Goal: Transaction & Acquisition: Purchase product/service

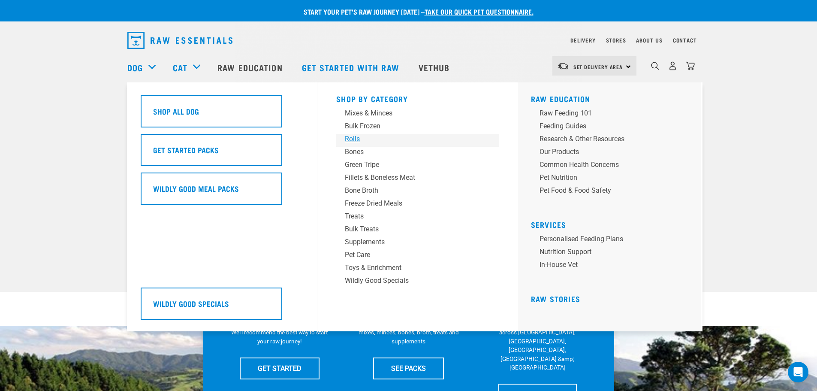
click at [355, 144] on link "Rolls" at bounding box center [417, 140] width 163 height 13
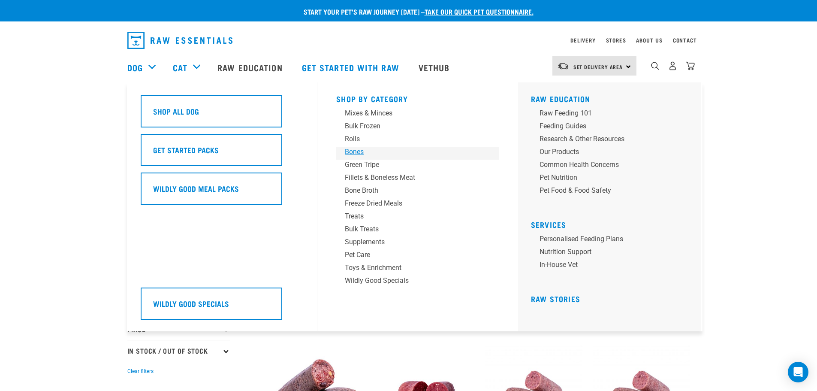
click at [355, 151] on div "Bones" at bounding box center [412, 152] width 134 height 10
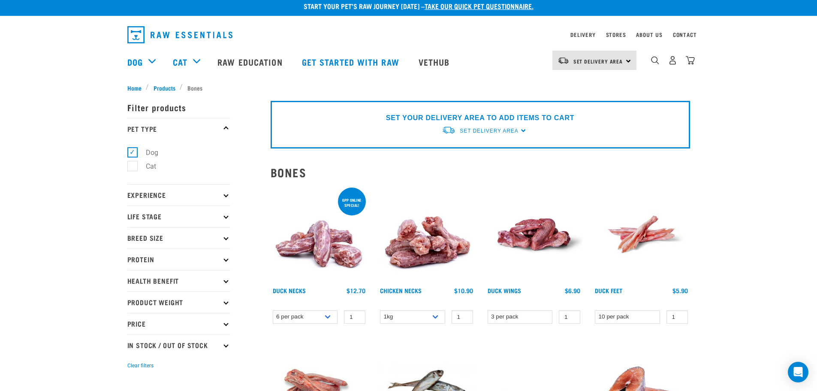
scroll to position [7, 0]
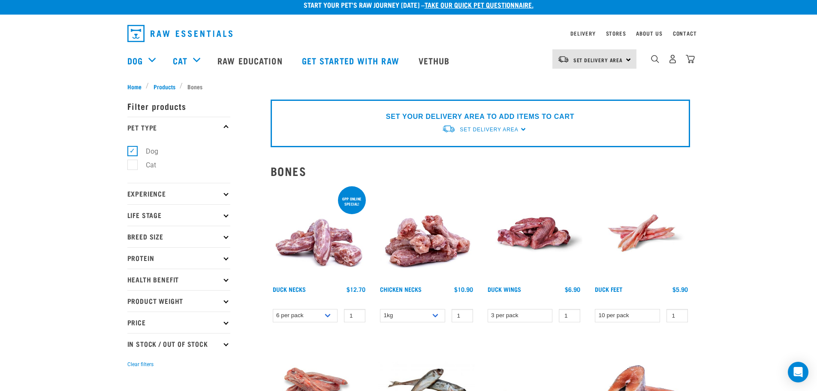
click at [613, 29] on div "Stores" at bounding box center [616, 33] width 20 height 10
click at [613, 32] on link "Stores" at bounding box center [616, 33] width 20 height 3
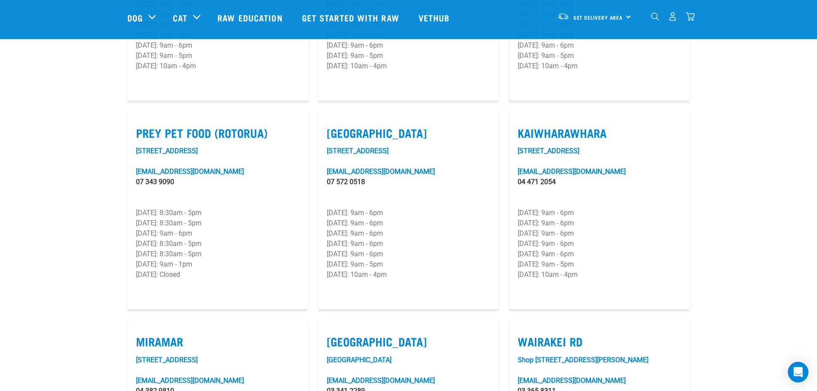
scroll to position [1025, 0]
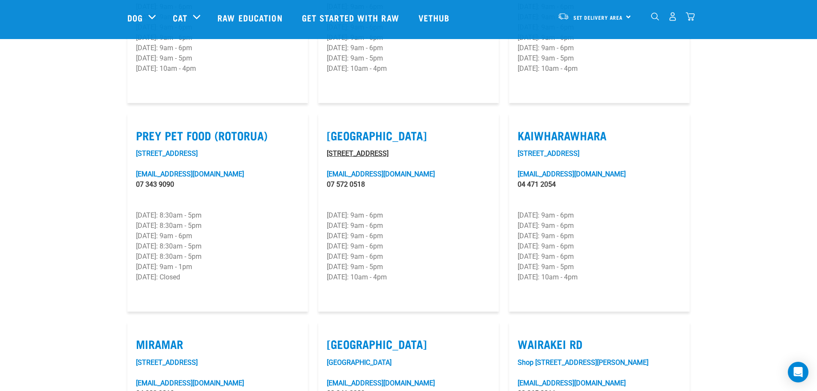
click at [362, 149] on link "525 Maunganui Road" at bounding box center [358, 153] width 62 height 8
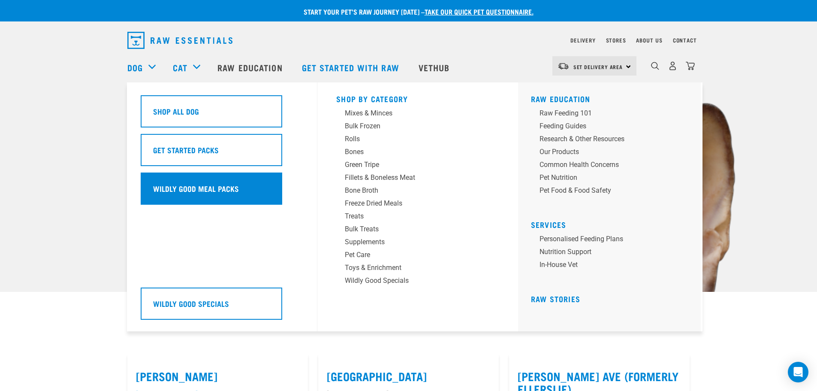
click at [172, 188] on h5 "Wildly Good Meal Packs" at bounding box center [196, 188] width 86 height 11
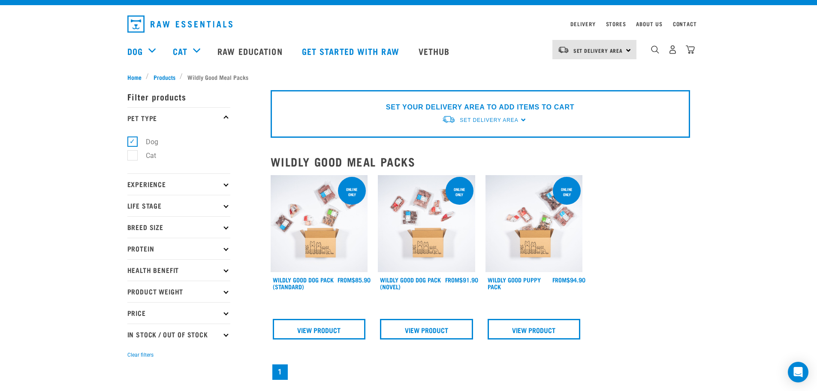
scroll to position [18, 0]
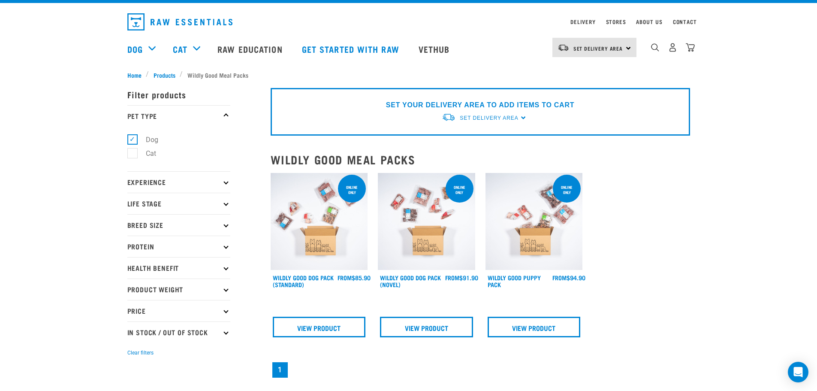
click at [298, 212] on img at bounding box center [319, 221] width 97 height 97
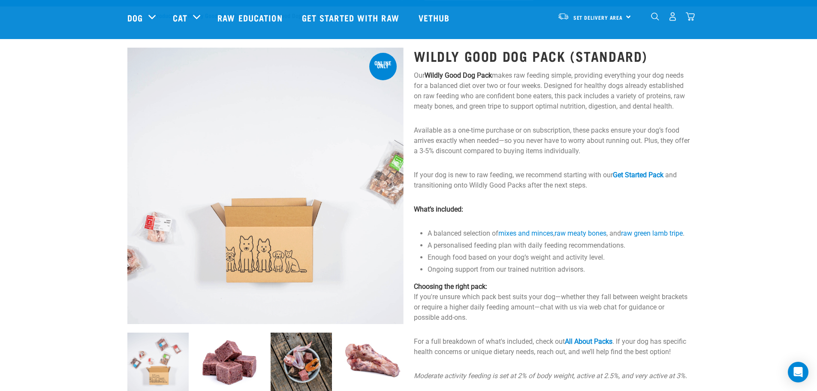
scroll to position [14, 0]
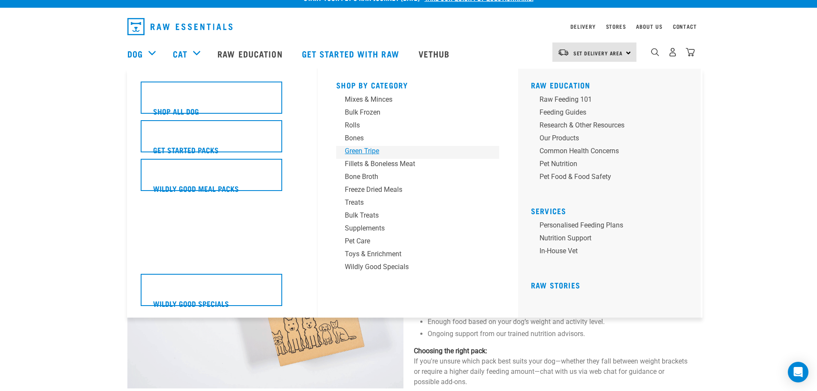
click at [357, 148] on div "Green Tripe" at bounding box center [412, 151] width 134 height 10
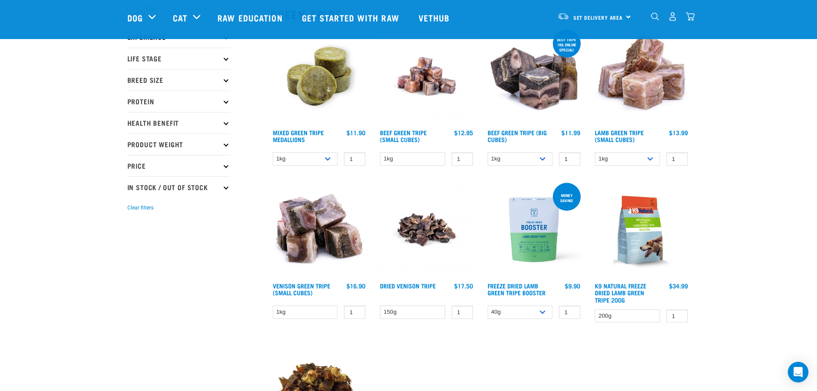
scroll to position [101, 0]
click at [315, 156] on select "1kg 3kg" at bounding box center [305, 158] width 65 height 13
click at [185, 235] on div "× Filter products Pet Type Dog Cat Experience New Raw Feeder Experienced Raw Fe…" at bounding box center [193, 319] width 143 height 780
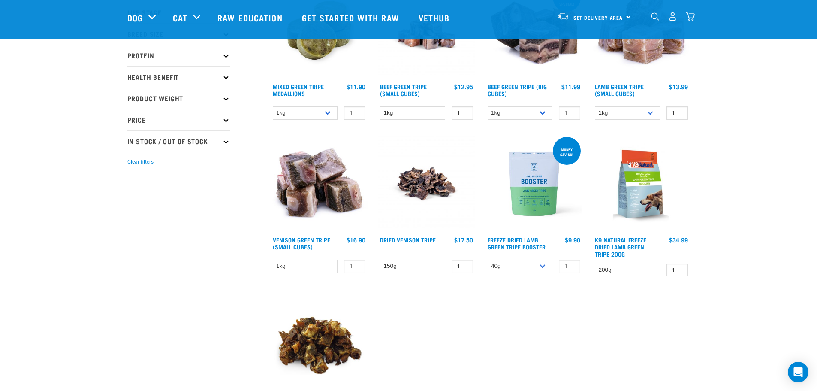
scroll to position [0, 0]
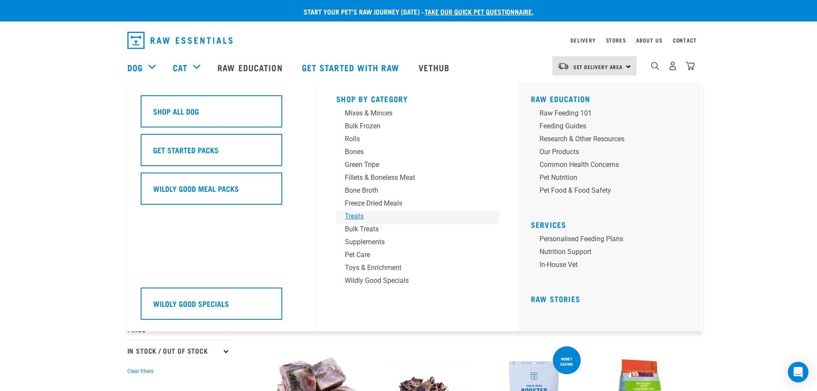
click at [352, 216] on div "Treats" at bounding box center [412, 216] width 134 height 10
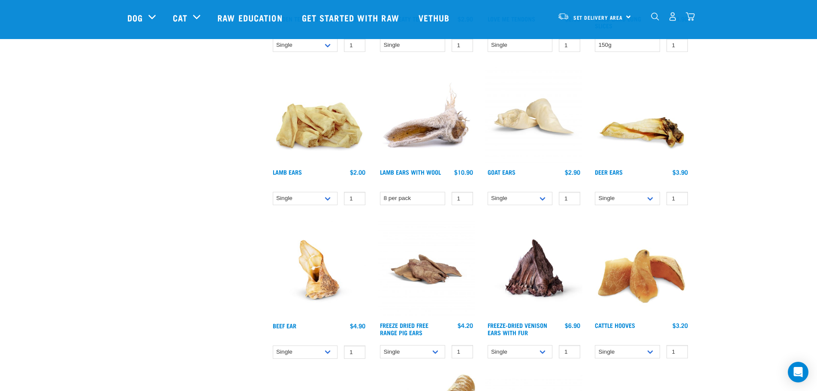
scroll to position [521, 0]
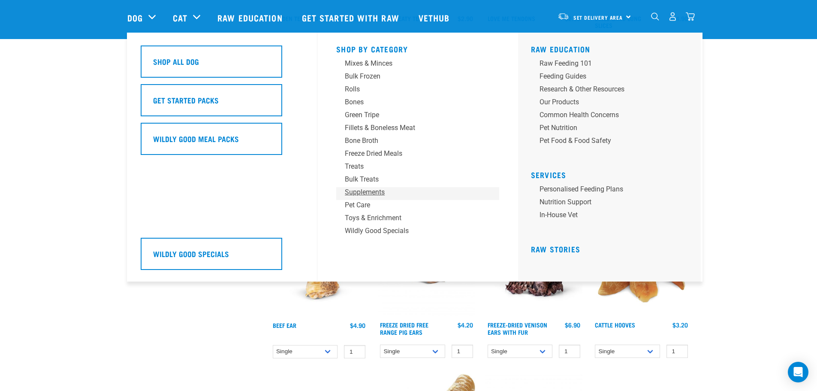
click at [352, 195] on div "Supplements" at bounding box center [412, 192] width 134 height 10
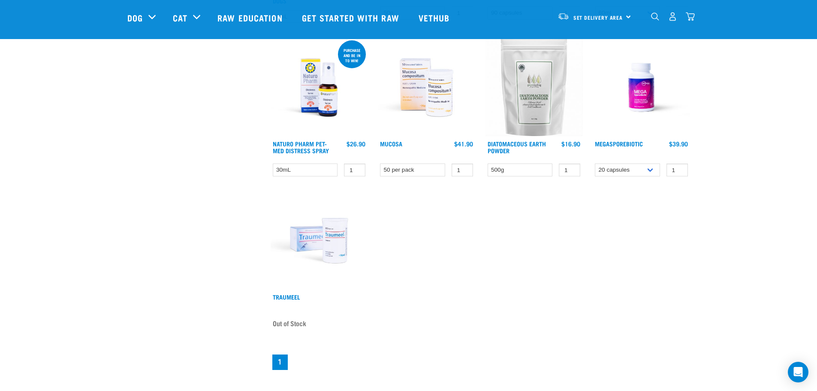
scroll to position [565, 0]
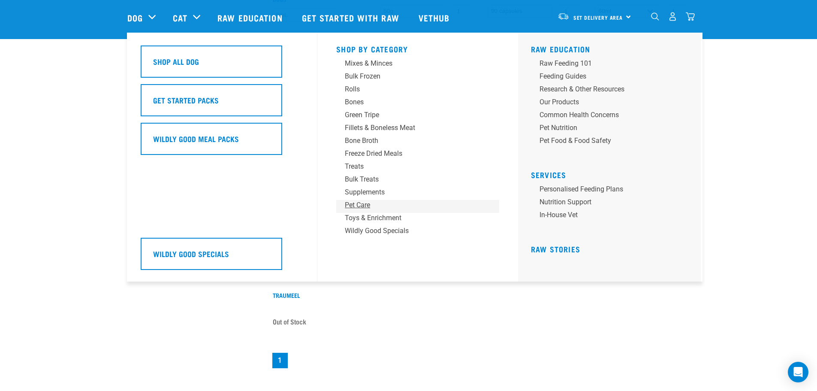
click at [355, 204] on div "Pet Care" at bounding box center [412, 205] width 134 height 10
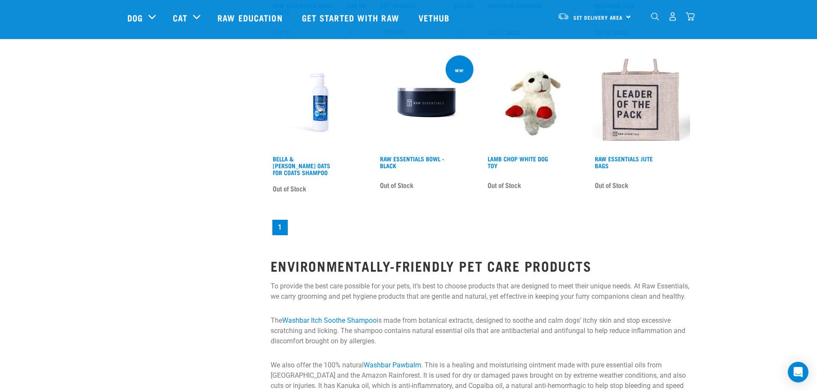
scroll to position [1147, 0]
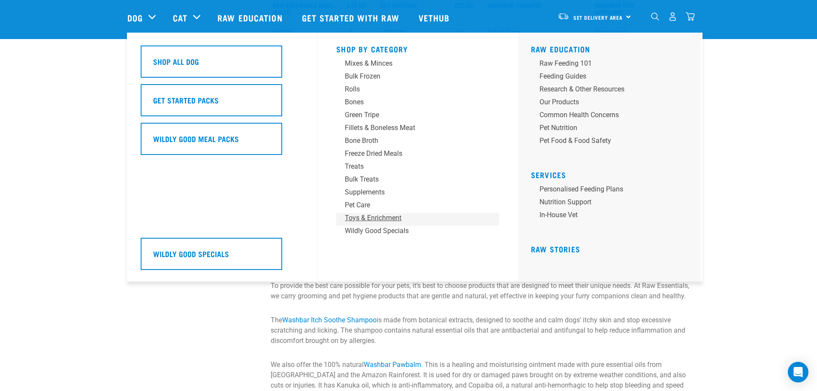
click at [367, 216] on div "Toys & Enrichment" at bounding box center [412, 218] width 134 height 10
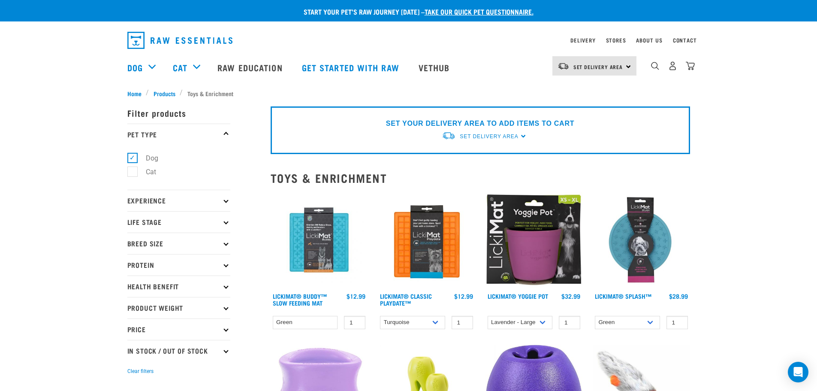
scroll to position [16, 0]
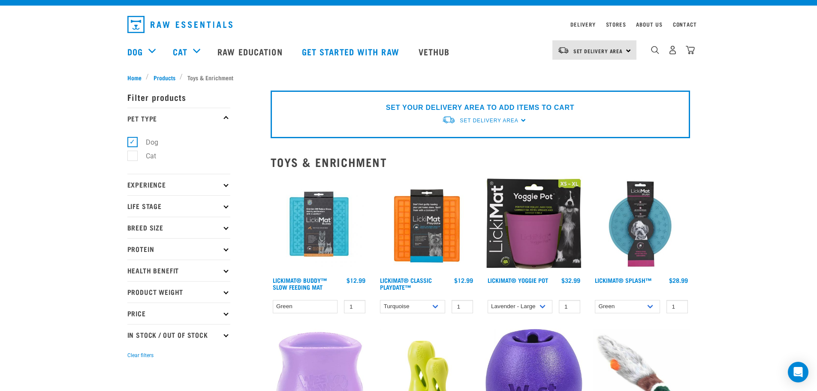
drag, startPoint x: 324, startPoint y: 216, endPoint x: 452, endPoint y: 239, distance: 129.9
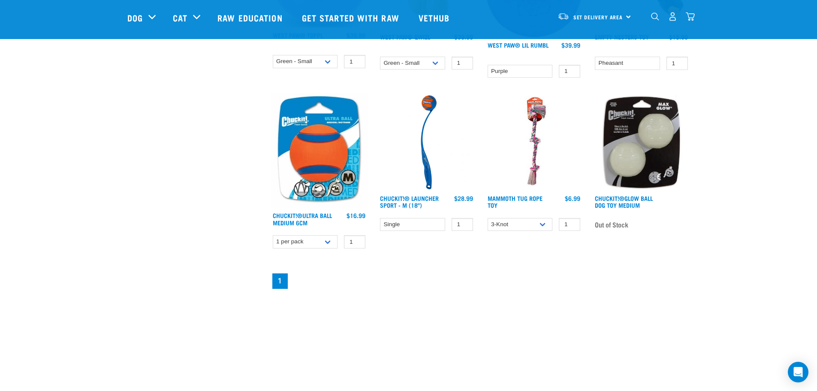
scroll to position [350, 0]
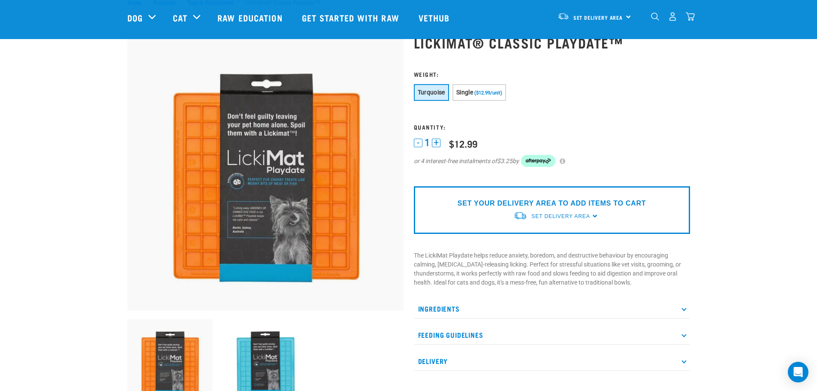
scroll to position [29, 0]
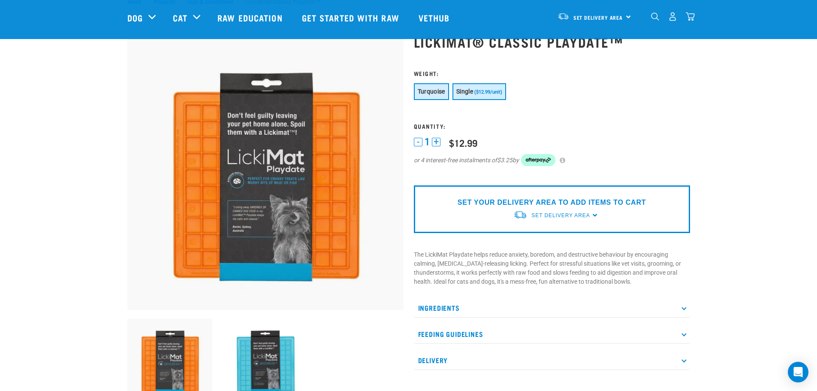
click at [468, 93] on span "Single" at bounding box center [464, 91] width 17 height 7
click at [419, 90] on span "Turquoise" at bounding box center [431, 91] width 27 height 7
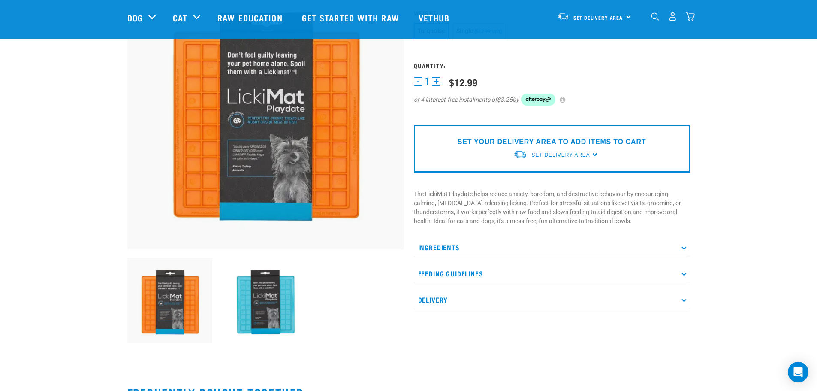
scroll to position [90, 0]
click at [443, 253] on p "Ingredients" at bounding box center [552, 246] width 276 height 19
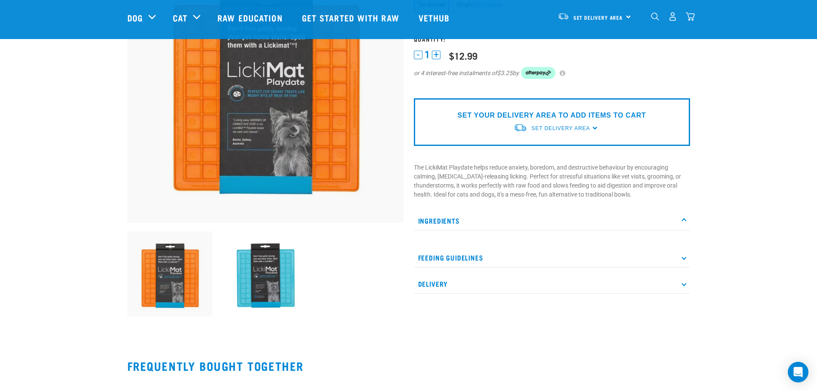
scroll to position [117, 0]
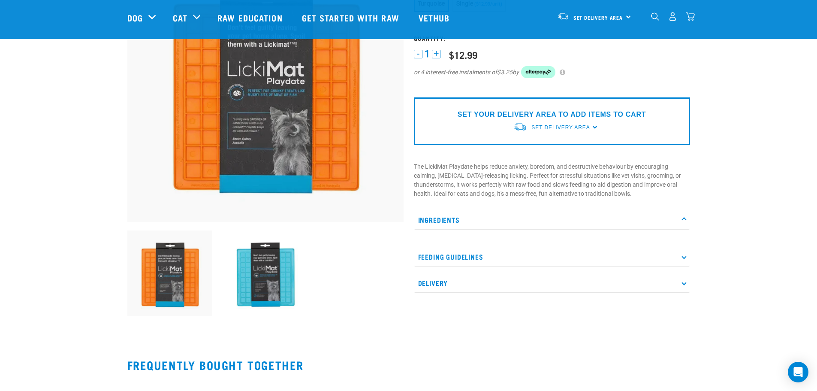
click at [436, 215] on p "Ingredients" at bounding box center [552, 219] width 276 height 19
click at [435, 246] on p "Feeding Guidelines" at bounding box center [552, 245] width 276 height 19
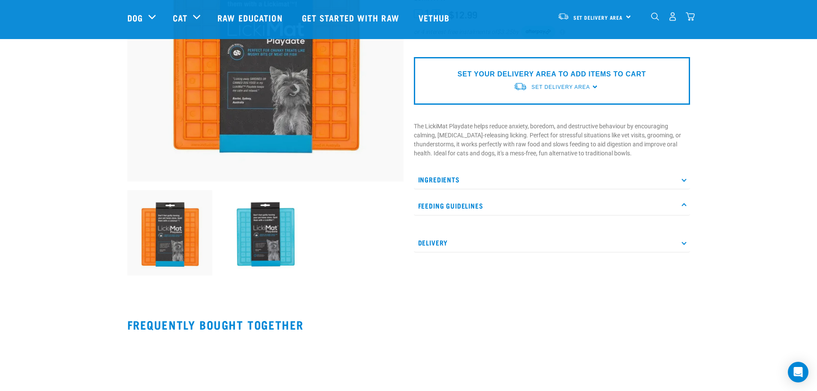
scroll to position [158, 0]
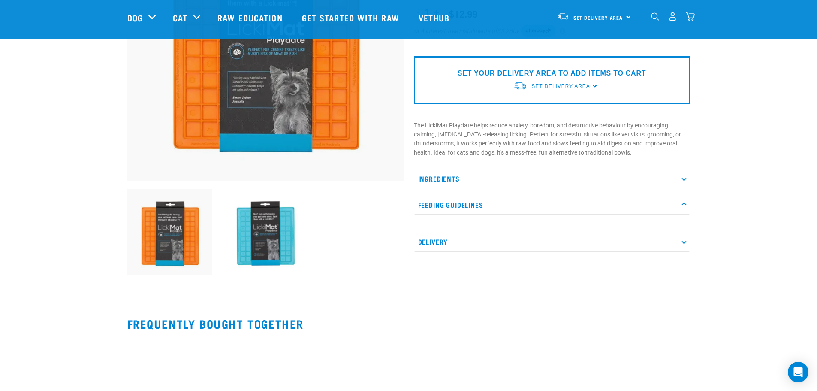
click at [434, 206] on p "Feeding Guidelines" at bounding box center [552, 204] width 276 height 19
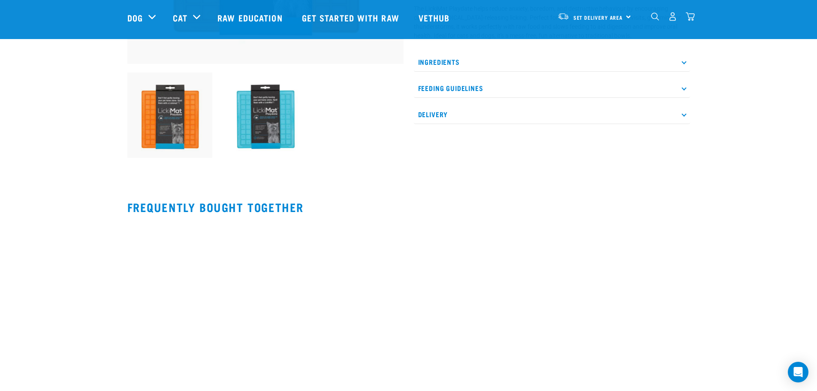
scroll to position [275, 0]
click at [246, 126] on img at bounding box center [265, 114] width 85 height 85
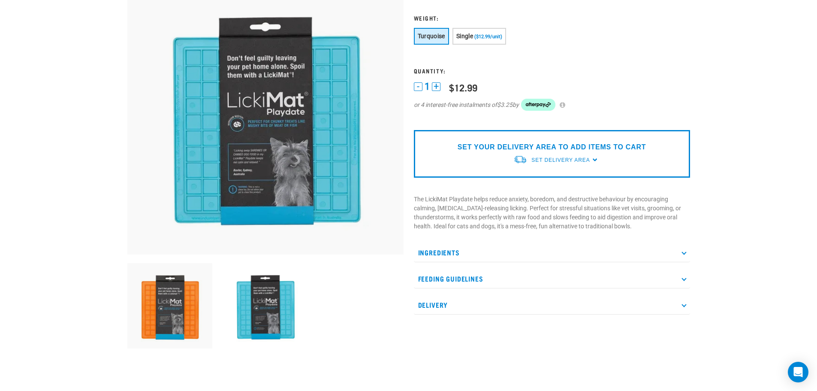
scroll to position [0, 0]
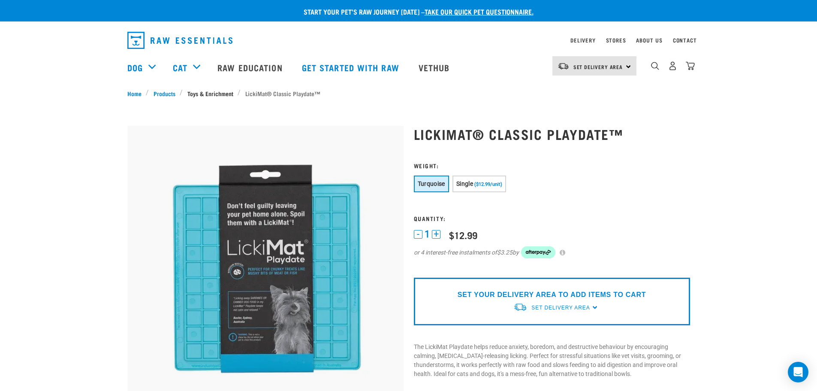
click at [214, 96] on link "Toys & Enrichment" at bounding box center [210, 93] width 55 height 9
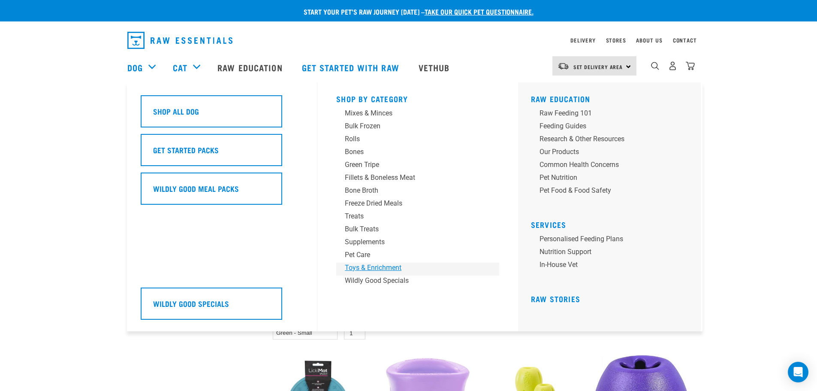
click at [368, 270] on div "Toys & Enrichment" at bounding box center [412, 267] width 134 height 10
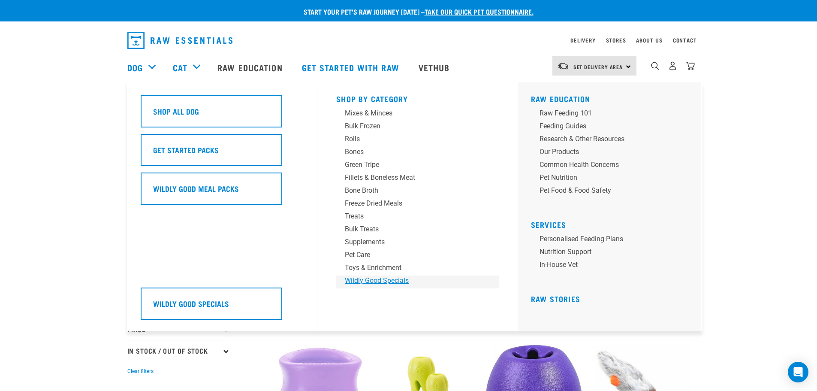
click at [366, 280] on div "Wildly Good Specials" at bounding box center [412, 280] width 134 height 10
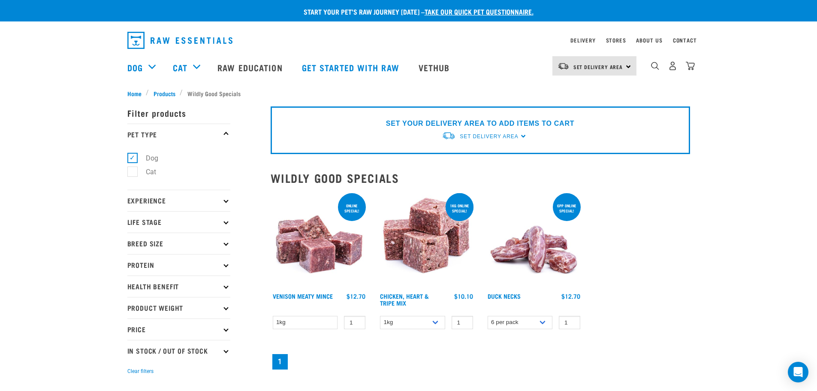
click at [548, 245] on img at bounding box center [533, 239] width 97 height 97
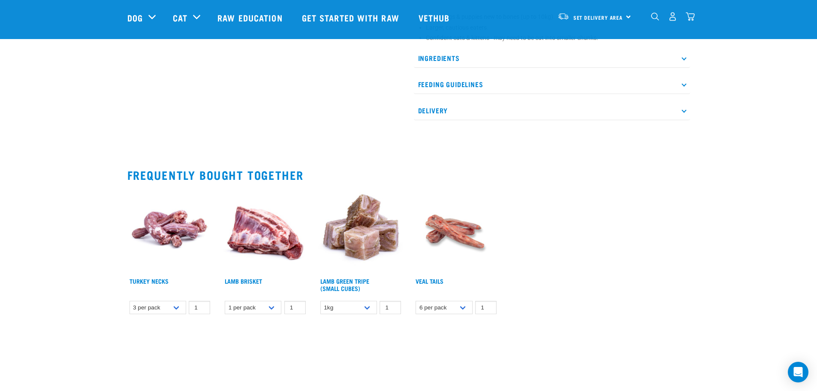
scroll to position [454, 0]
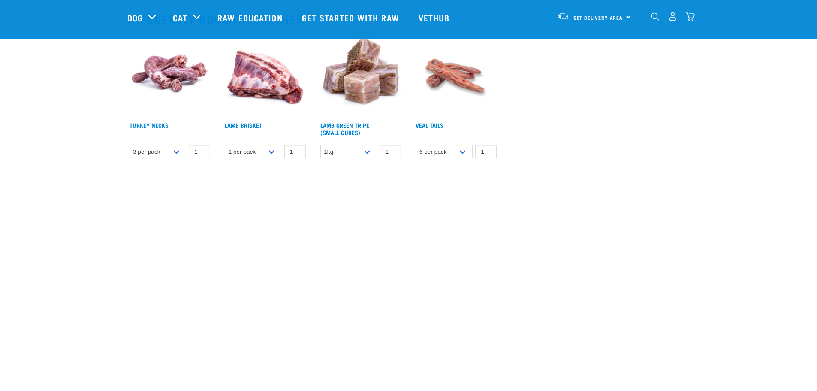
scroll to position [609, 0]
click at [171, 82] on img at bounding box center [169, 74] width 85 height 85
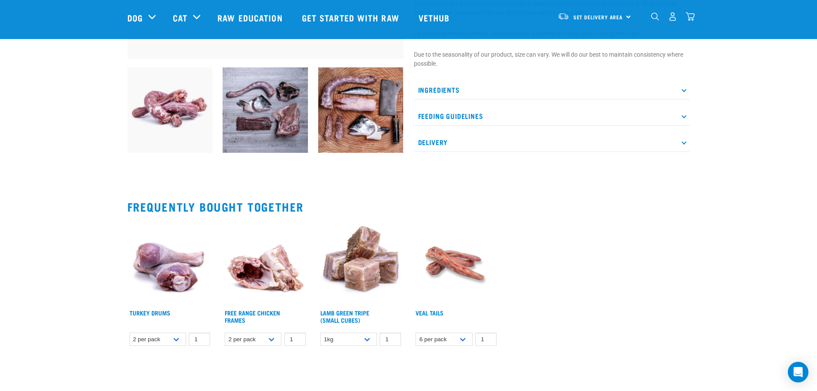
scroll to position [280, 0]
click at [457, 119] on p "Feeding Guidelines" at bounding box center [552, 115] width 276 height 19
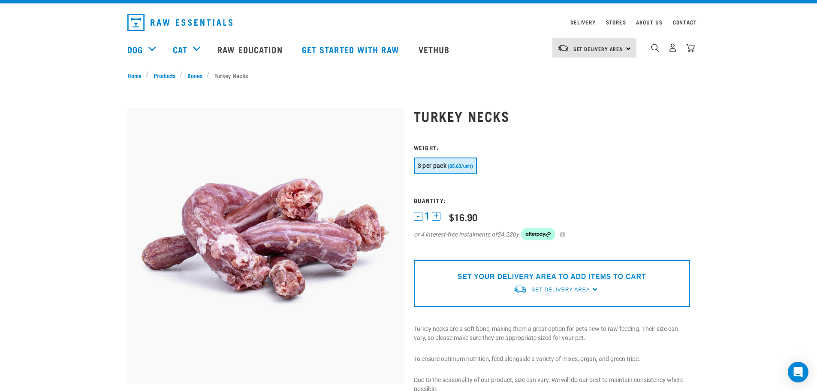
scroll to position [0, 0]
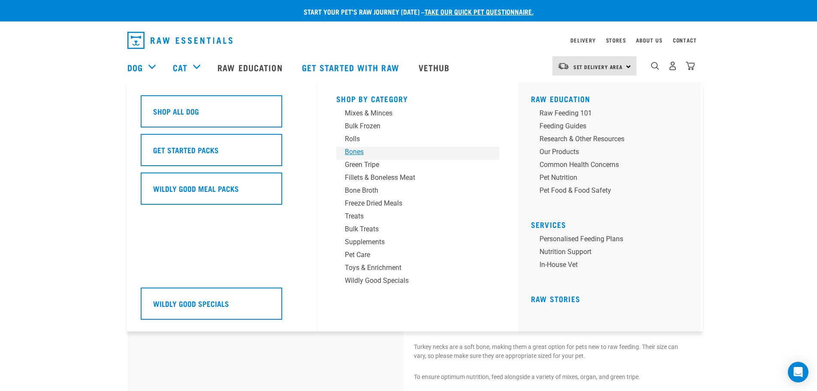
click at [352, 149] on div "Bones" at bounding box center [412, 152] width 134 height 10
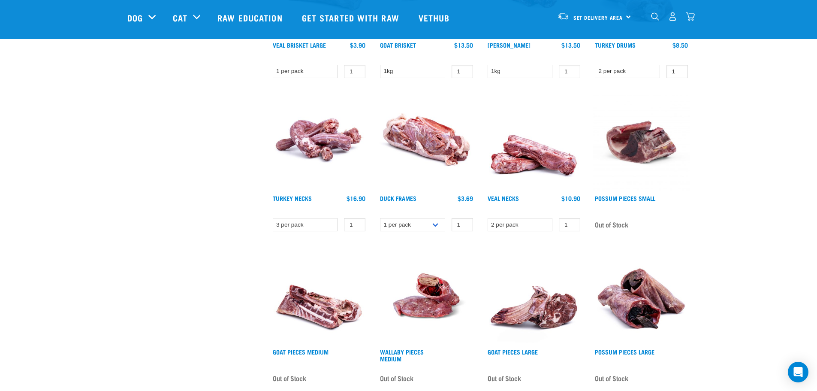
scroll to position [651, 0]
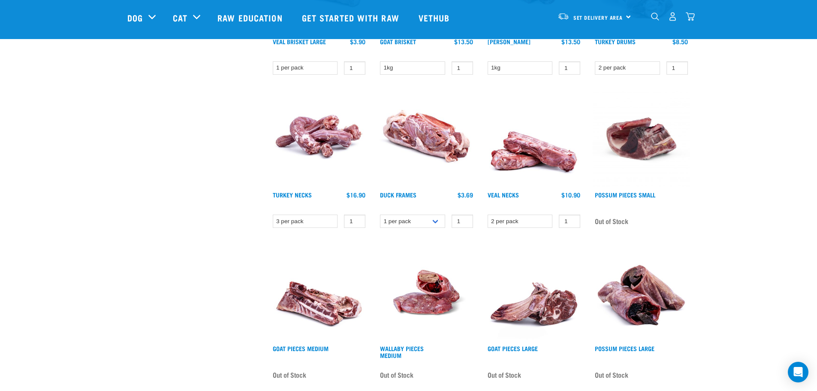
click at [529, 158] on img at bounding box center [533, 138] width 97 height 97
